Goal: Transaction & Acquisition: Subscribe to service/newsletter

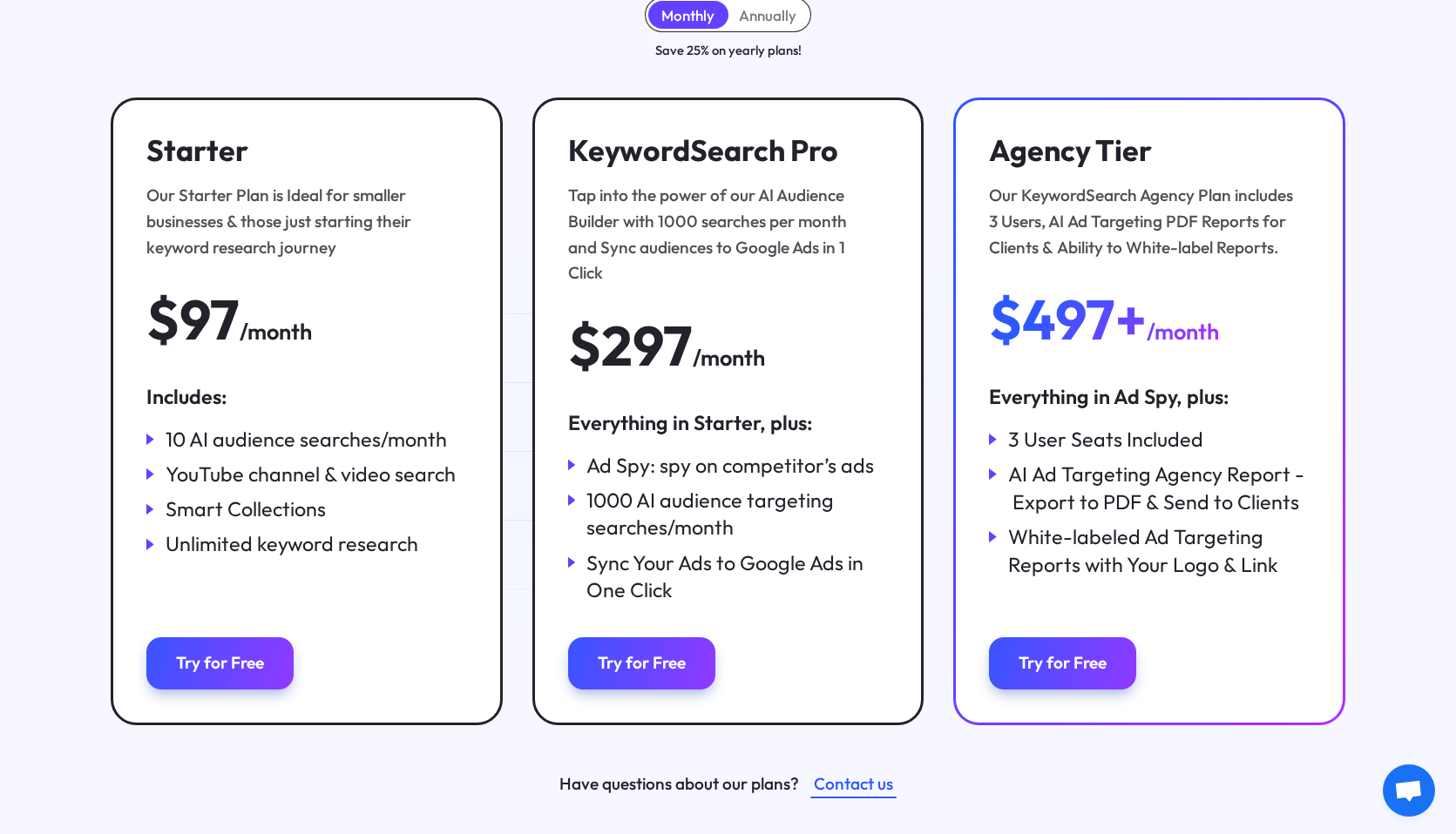
scroll to position [208, 0]
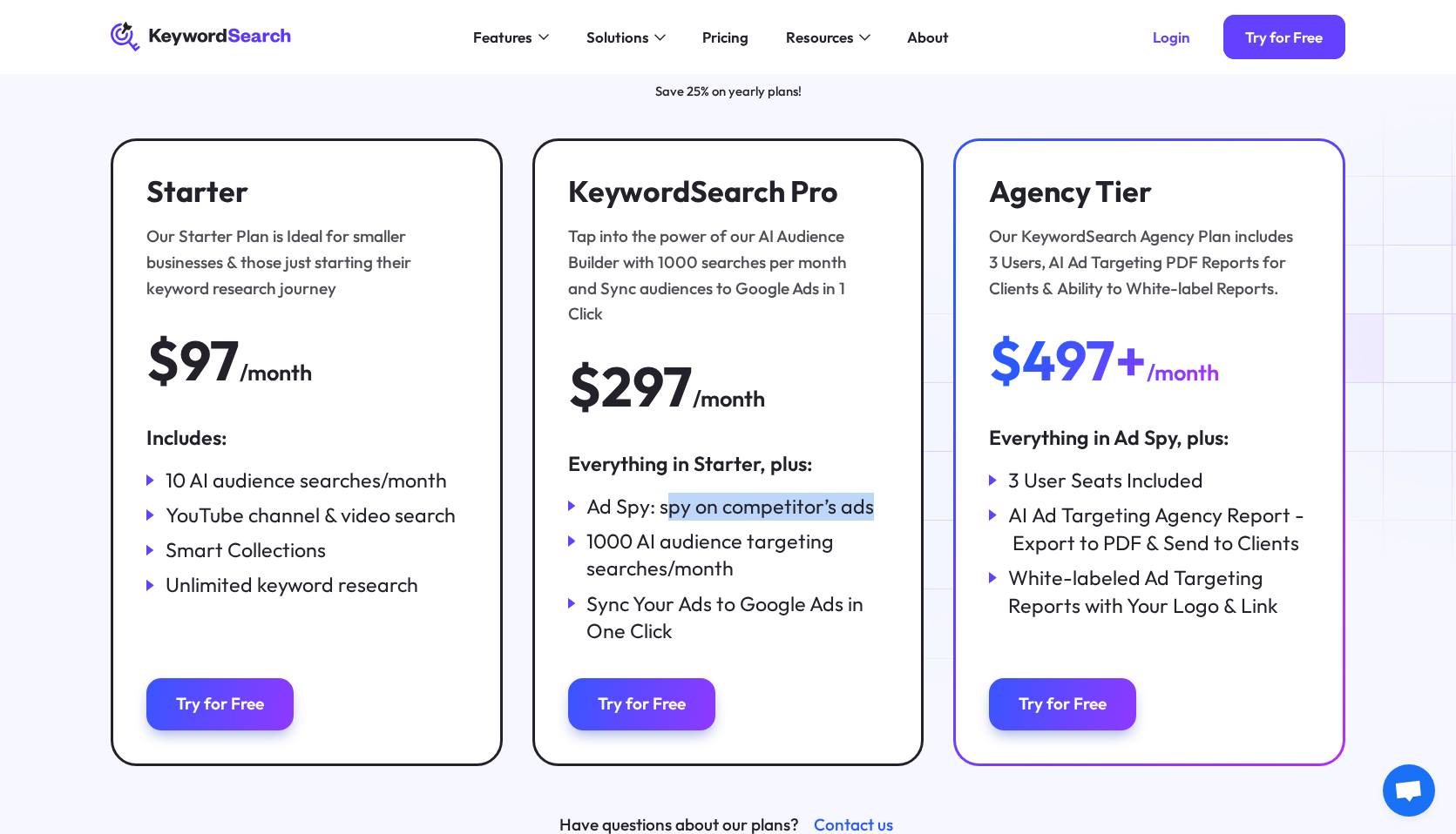
drag, startPoint x: 666, startPoint y: 484, endPoint x: 869, endPoint y: 479, distance: 203.1
click at [869, 493] on div "Ad Spy: spy on competitor’s ads" at bounding box center [727, 506] width 319 height 27
drag, startPoint x: 869, startPoint y: 479, endPoint x: 660, endPoint y: 483, distance: 209.0
click at [660, 493] on div "Ad Spy: spy on competitor’s ads" at bounding box center [727, 506] width 319 height 27
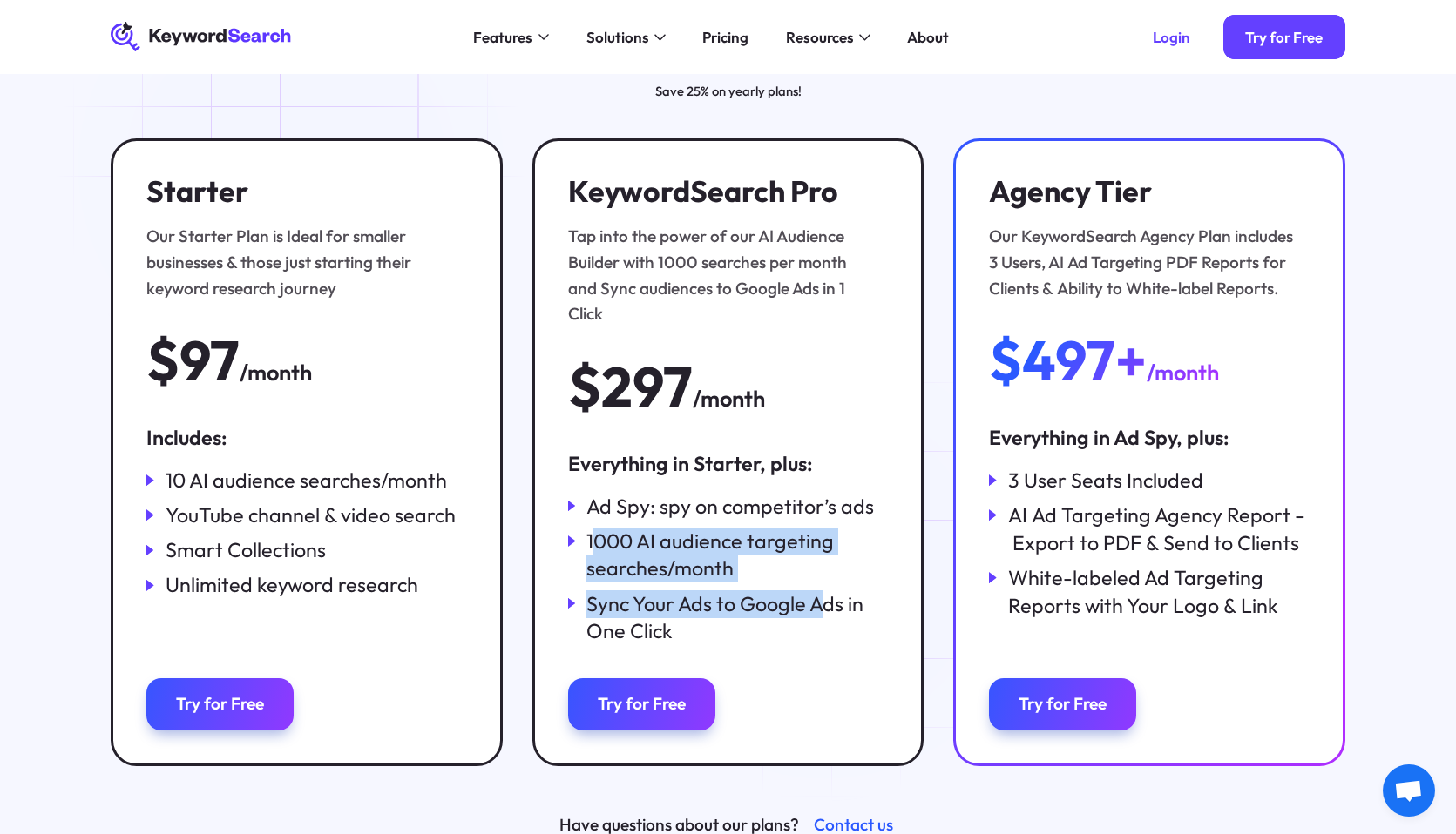
drag, startPoint x: 593, startPoint y: 511, endPoint x: 825, endPoint y: 566, distance: 238.4
click at [825, 566] on div "Ad Spy: spy on competitor’s ads 1000 AI audience targeting searches/month Sync …" at bounding box center [727, 570] width 319 height 154
click at [825, 590] on div "Sync Your Ads to Google Ads in One Click" at bounding box center [737, 618] width 301 height 55
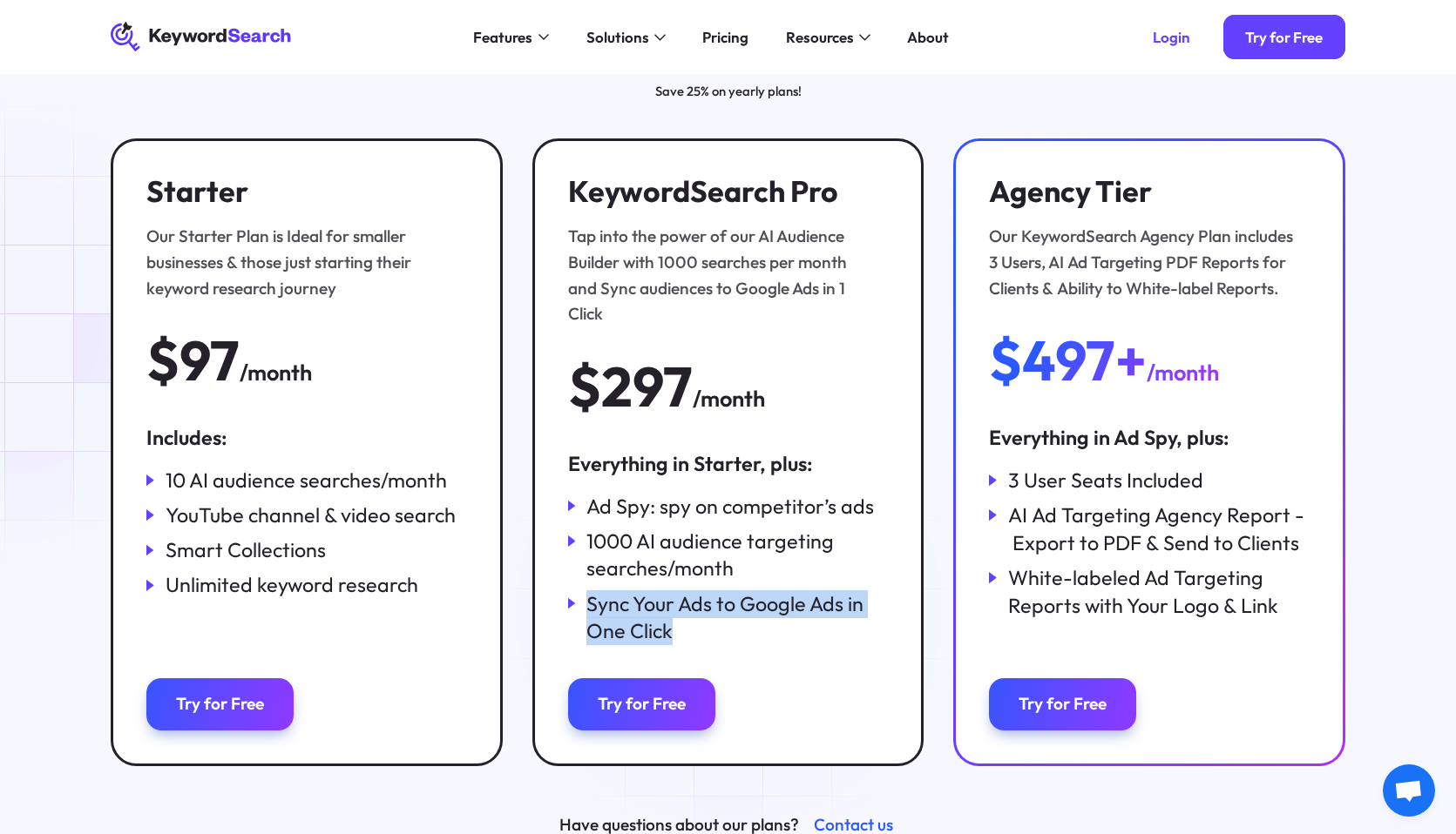
drag, startPoint x: 587, startPoint y: 575, endPoint x: 729, endPoint y: 610, distance: 146.2
click at [729, 610] on div "Sync Your Ads to Google Ads in One Click" at bounding box center [737, 618] width 301 height 55
click at [640, 688] on link "Try for Free" at bounding box center [641, 704] width 147 height 51
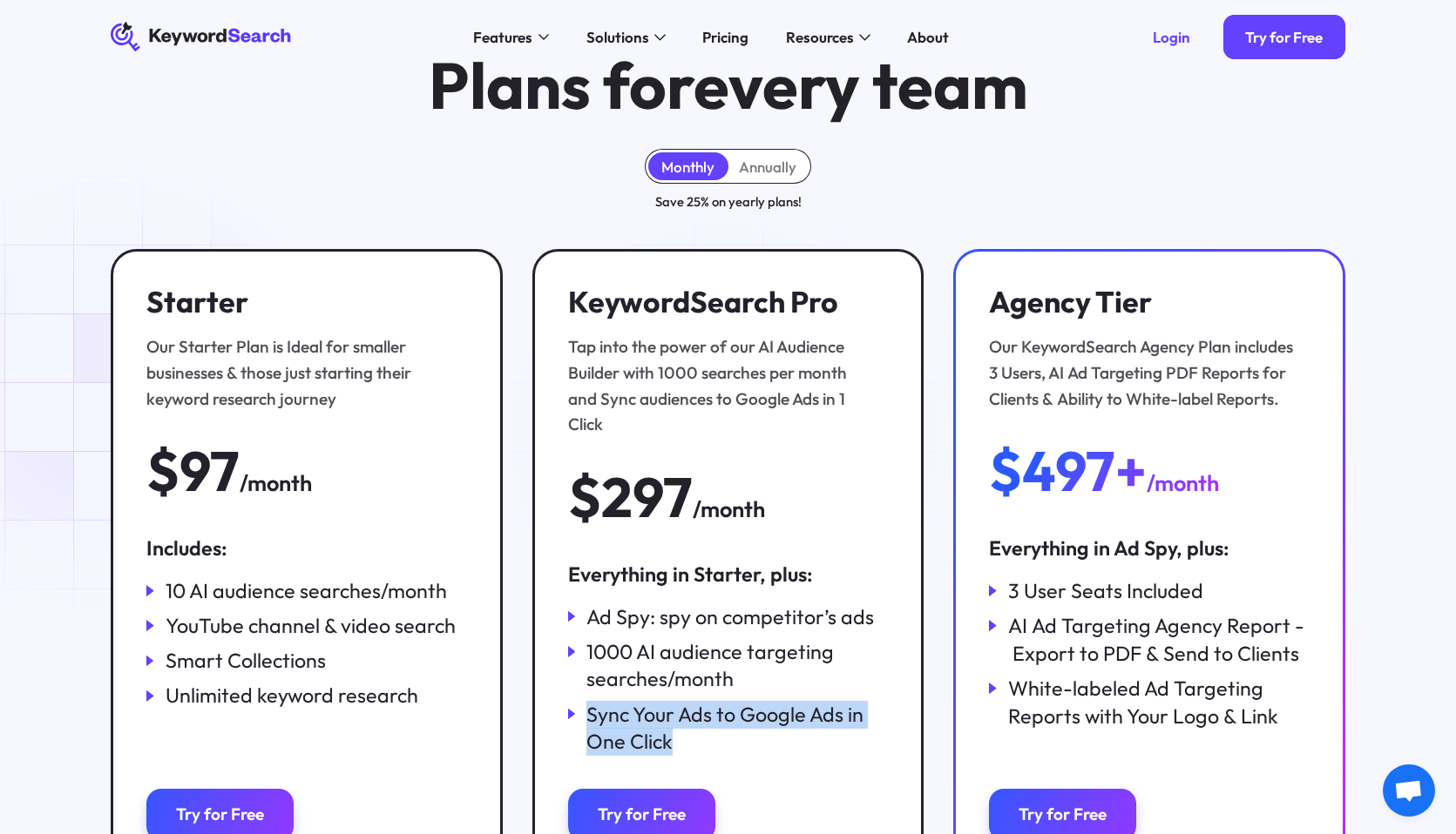
scroll to position [0, 0]
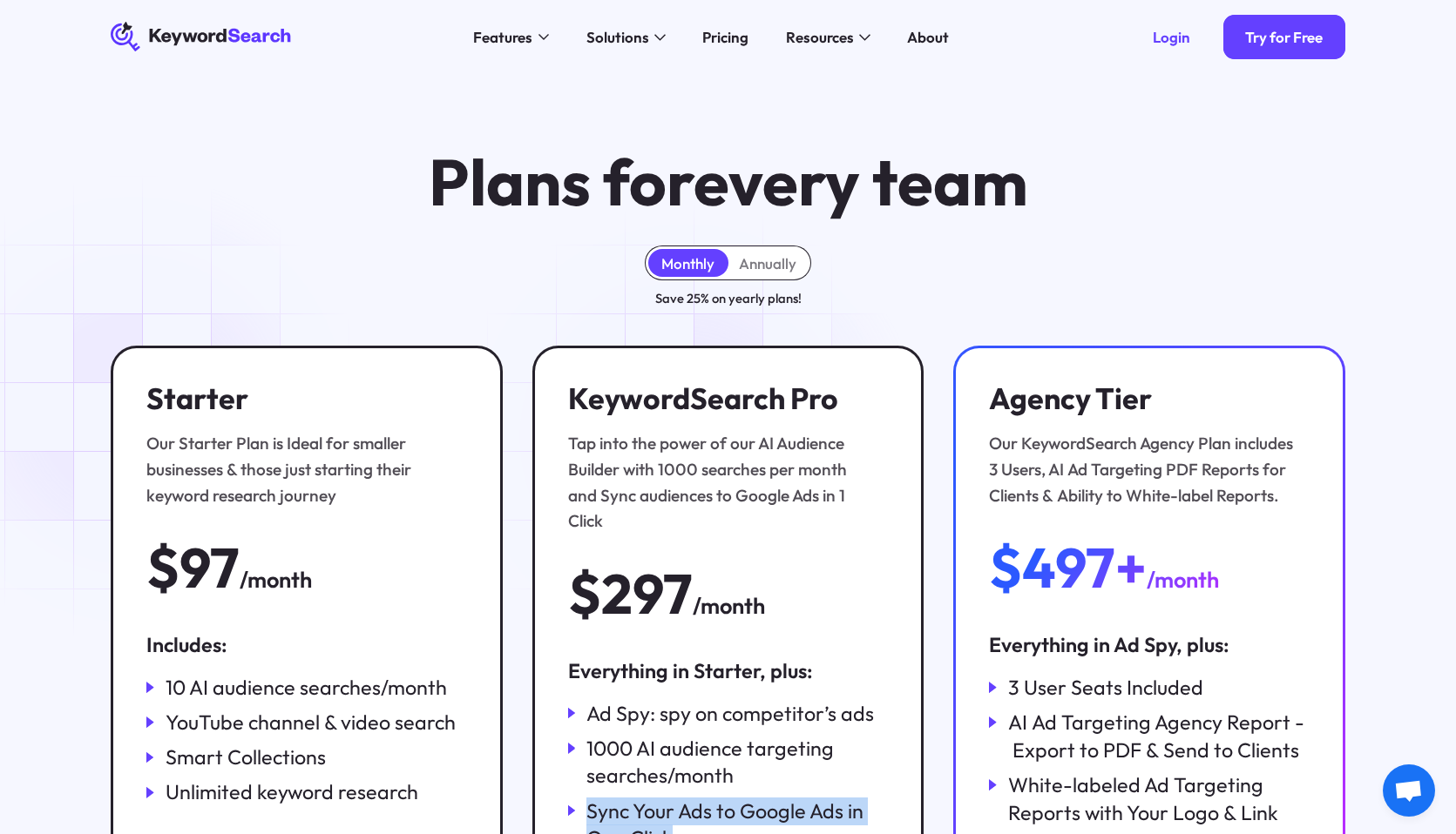
click at [685, 438] on div "Tap into the power of our AI Audience Builder with 1000 searches per month and …" at bounding box center [722, 482] width 310 height 103
click at [770, 262] on div "Annually" at bounding box center [767, 263] width 58 height 18
